Goal: Task Accomplishment & Management: Manage account settings

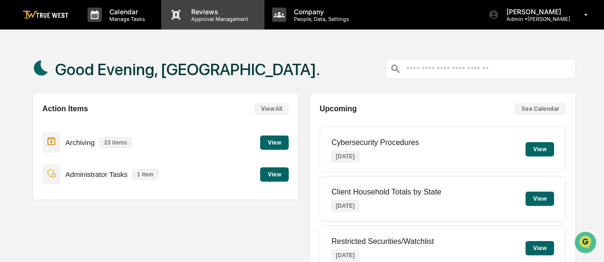
click at [209, 16] on p "Approval Management" at bounding box center [218, 19] width 69 height 7
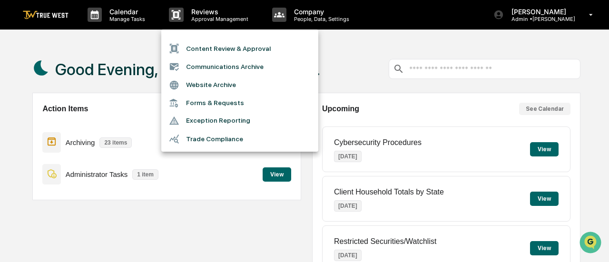
click at [528, 18] on div at bounding box center [304, 131] width 609 height 262
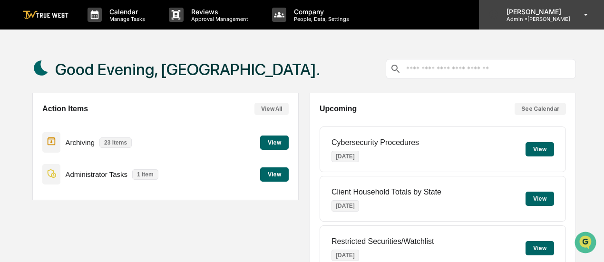
click at [534, 20] on p "Admin • [GEOGRAPHIC_DATA]" at bounding box center [534, 19] width 71 height 7
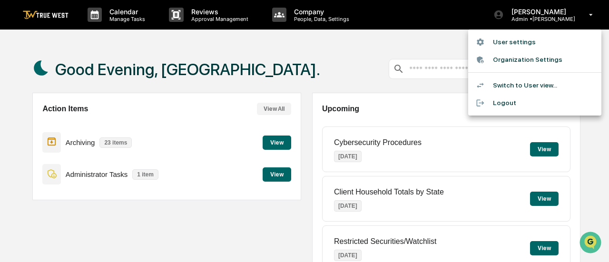
click at [308, 15] on div at bounding box center [304, 131] width 609 height 262
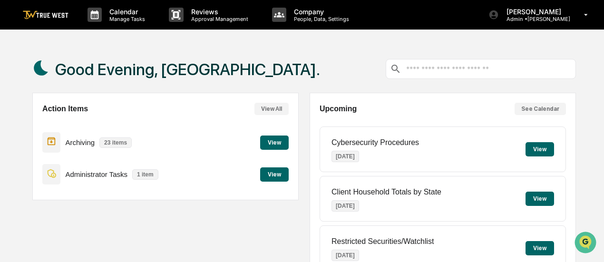
click at [308, 15] on p "Company" at bounding box center [321, 12] width 68 height 8
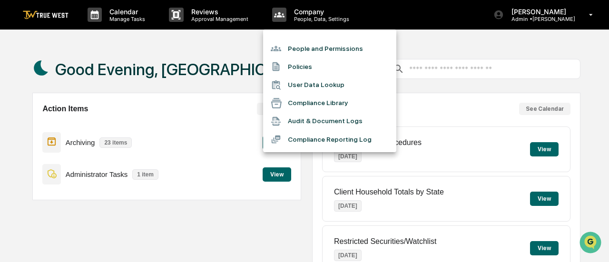
click at [222, 17] on div at bounding box center [304, 131] width 609 height 262
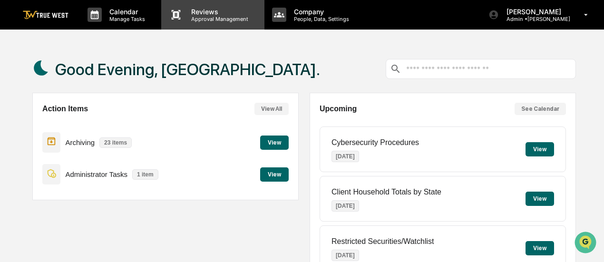
click at [189, 10] on p "Reviews" at bounding box center [218, 12] width 69 height 8
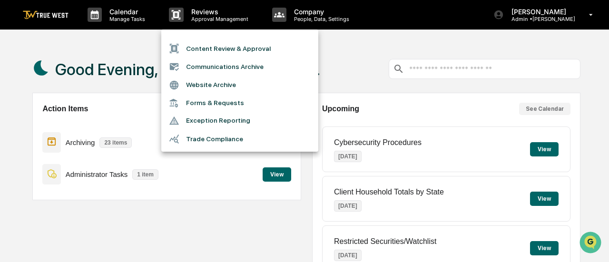
click at [128, 16] on div at bounding box center [304, 131] width 609 height 262
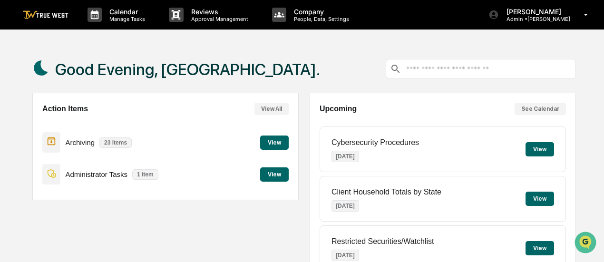
click at [128, 16] on p "Manage Tasks" at bounding box center [126, 19] width 48 height 7
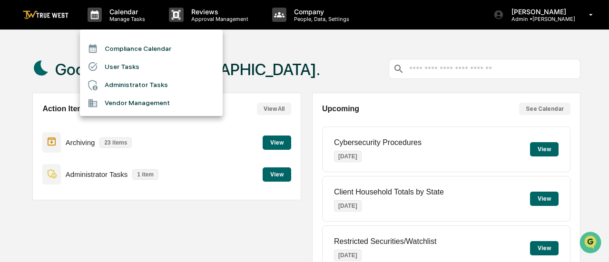
click at [122, 69] on li "User Tasks" at bounding box center [151, 67] width 143 height 18
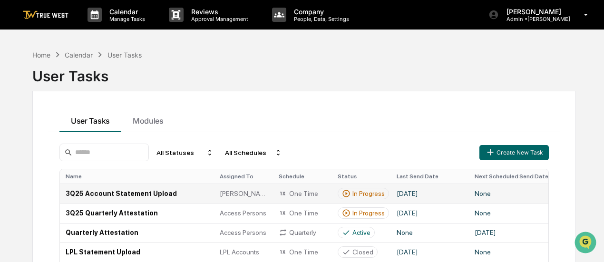
click at [425, 191] on td "[DATE]" at bounding box center [430, 194] width 78 height 20
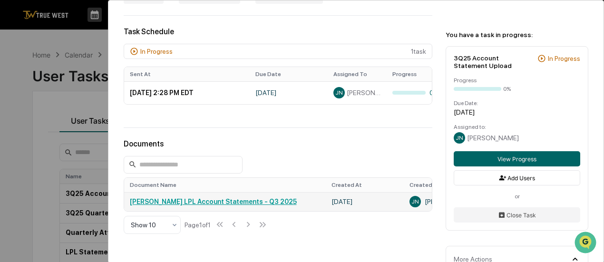
scroll to position [288, 0]
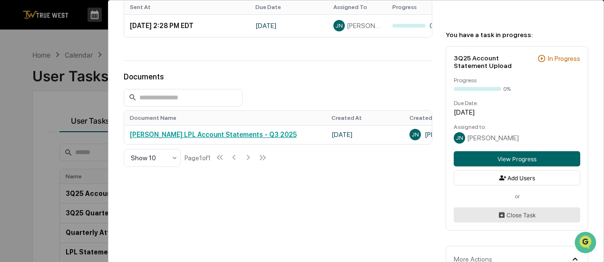
click at [518, 214] on button "Close Task" at bounding box center [517, 215] width 127 height 15
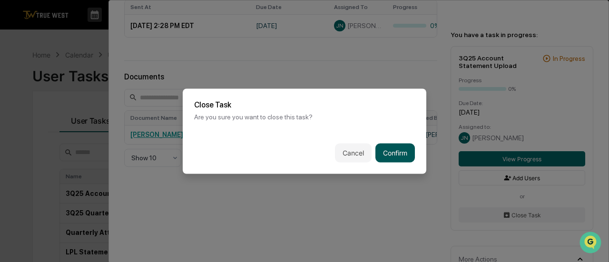
click at [396, 156] on button "Confirm" at bounding box center [396, 152] width 40 height 19
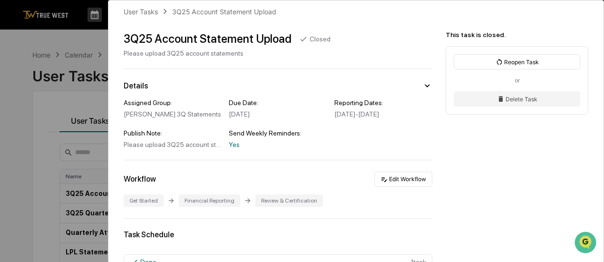
scroll to position [0, 0]
